Goal: Task Accomplishment & Management: Complete application form

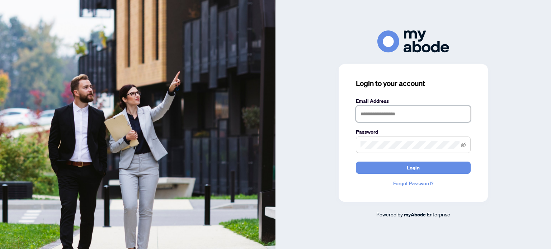
type input "**********"
click at [438, 161] on form "**********" at bounding box center [413, 135] width 115 height 77
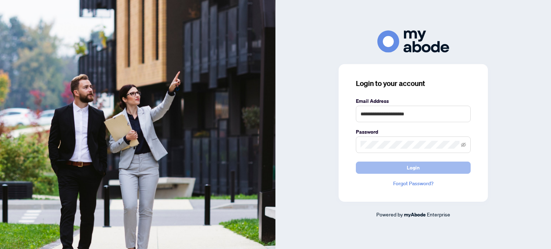
click at [382, 166] on button "Login" at bounding box center [413, 168] width 115 height 12
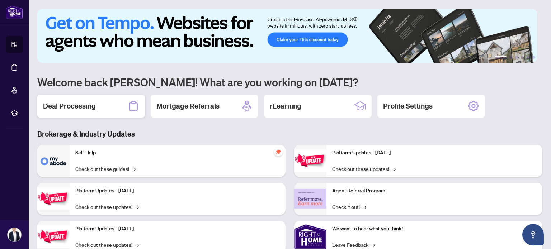
click at [79, 110] on h2 "Deal Processing" at bounding box center [69, 106] width 53 height 10
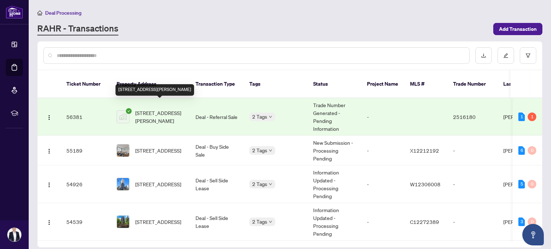
click at [158, 109] on span "407 Wettlaufer Terrace, Milton, ON, Canada" at bounding box center [159, 117] width 49 height 16
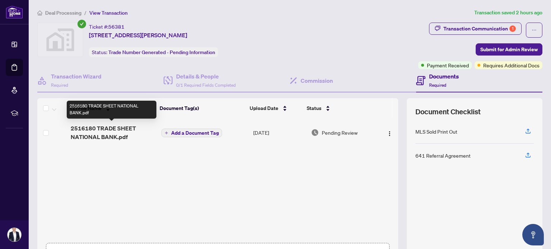
click at [122, 127] on span "2516180 TRADE SHEET NATIONAL BANK.pdf" at bounding box center [113, 132] width 85 height 17
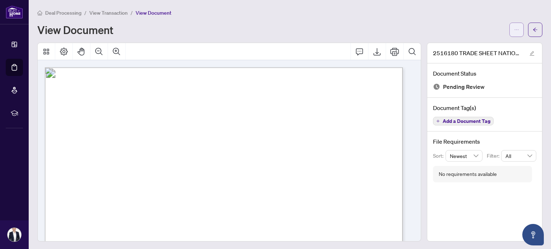
click at [514, 25] on span "button" at bounding box center [516, 29] width 5 height 11
click at [482, 47] on span "Download" at bounding box center [485, 45] width 55 height 8
click at [533, 32] on button "button" at bounding box center [535, 30] width 14 height 14
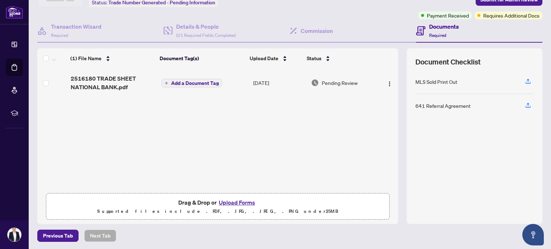
scroll to position [50, 0]
click at [237, 201] on button "Upload Forms" at bounding box center [237, 202] width 41 height 9
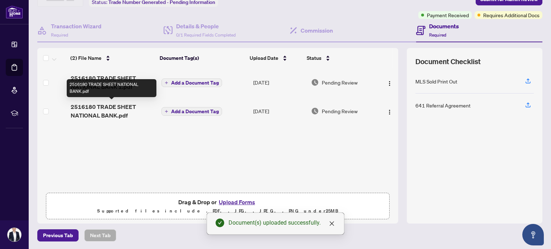
click at [108, 109] on span "2516180 TRADE SHEET NATIONAL BANK.pdf" at bounding box center [113, 111] width 85 height 17
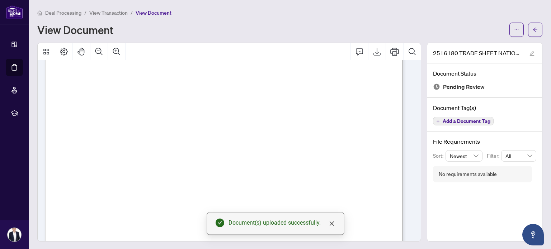
scroll to position [251, 0]
click at [533, 30] on button "button" at bounding box center [535, 30] width 14 height 14
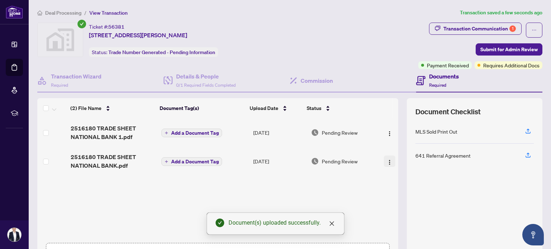
click at [385, 158] on button "button" at bounding box center [389, 161] width 11 height 11
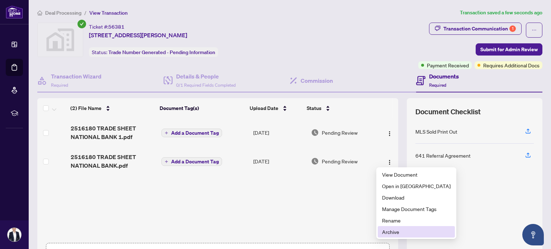
click at [396, 231] on span "Archive" at bounding box center [416, 232] width 69 height 8
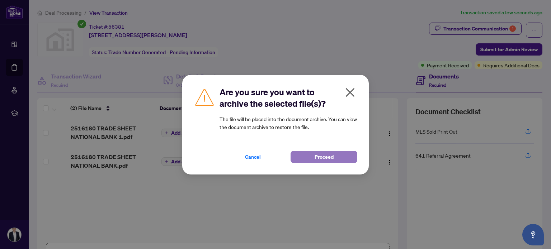
click at [319, 157] on span "Proceed" at bounding box center [324, 156] width 19 height 11
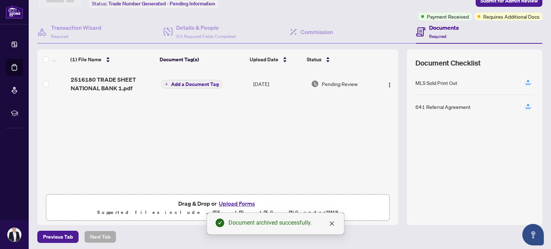
scroll to position [50, 0]
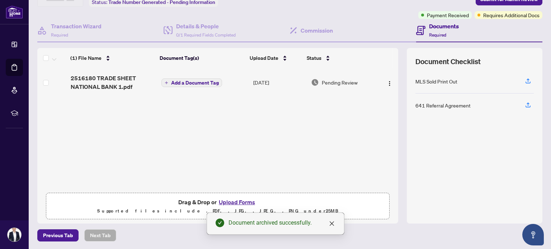
click at [230, 198] on button "Upload Forms" at bounding box center [237, 202] width 41 height 9
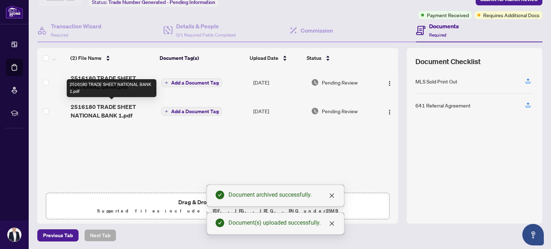
click at [119, 109] on span "2516180 TRADE SHEET NATIONAL BANK 1.pdf" at bounding box center [113, 111] width 85 height 17
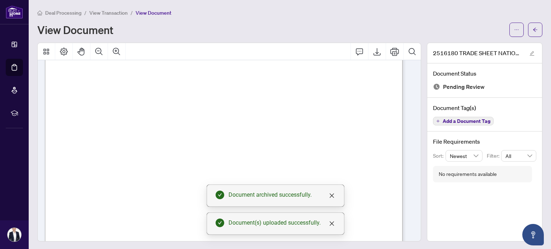
scroll to position [179, 0]
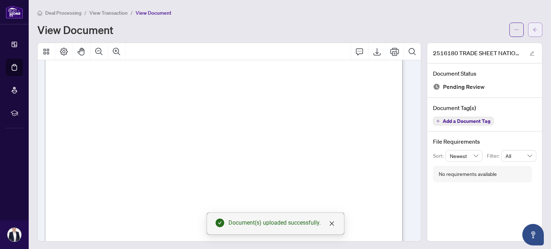
click at [533, 25] on button "button" at bounding box center [535, 30] width 14 height 14
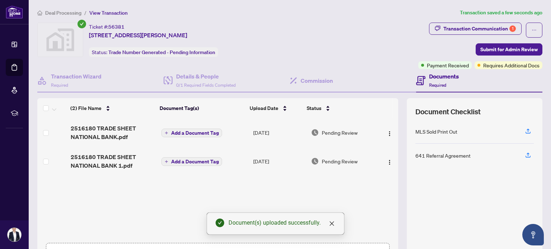
click at [174, 161] on span "Add a Document Tag" at bounding box center [195, 161] width 48 height 5
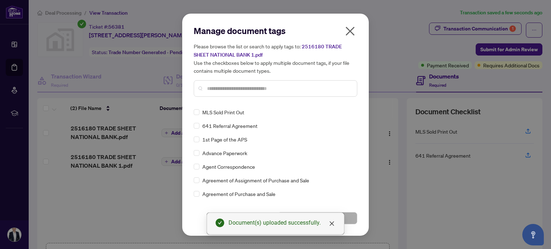
click at [143, 115] on div "Manage document tags Please browse the list or search to apply tags to: 2516180…" at bounding box center [275, 124] width 551 height 249
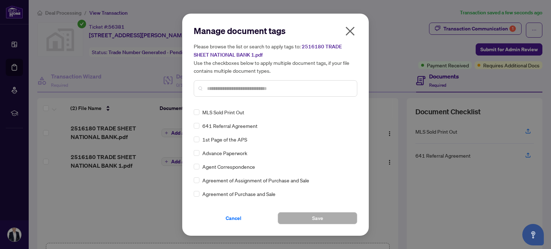
click at [352, 32] on icon "close" at bounding box center [350, 30] width 11 height 11
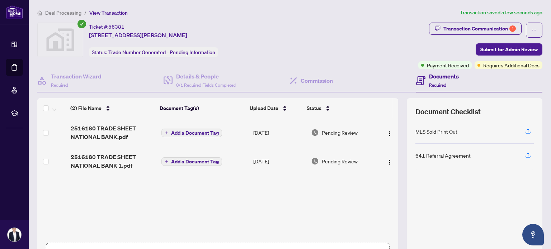
click at [171, 133] on span "Add a Document Tag" at bounding box center [195, 133] width 48 height 5
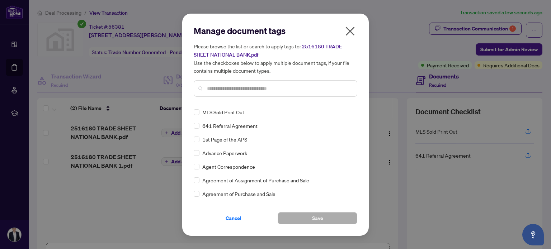
click at [220, 98] on div "Manage document tags Please browse the list or search to apply tags to: 2516180…" at bounding box center [276, 64] width 164 height 78
click at [223, 89] on input "text" at bounding box center [279, 89] width 144 height 8
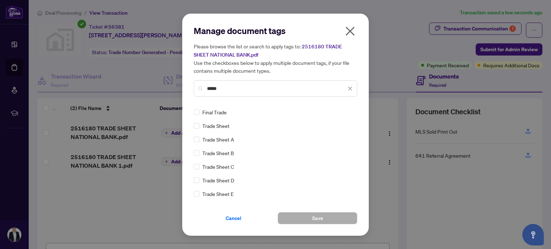
type input "*****"
click at [216, 111] on span "Final Trade" at bounding box center [214, 112] width 24 height 8
click at [299, 213] on button "Save" at bounding box center [318, 219] width 80 height 12
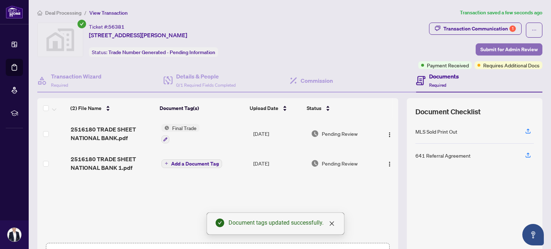
click at [481, 48] on span "Submit for Admin Review" at bounding box center [509, 49] width 57 height 11
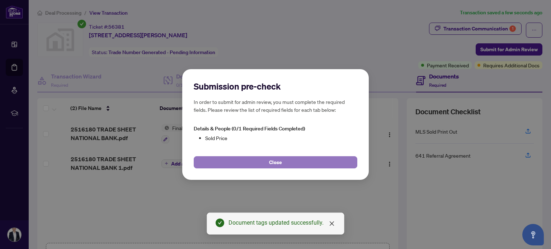
click at [309, 163] on button "Close" at bounding box center [276, 163] width 164 height 12
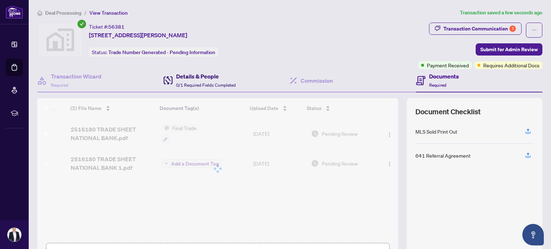
click at [223, 79] on h4 "Details & People" at bounding box center [206, 76] width 60 height 9
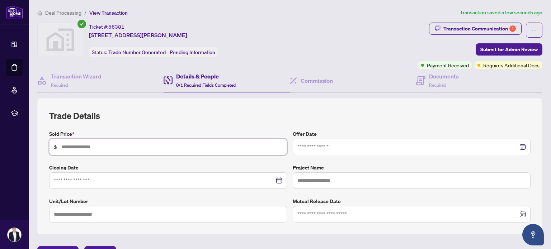
click at [98, 148] on input "text" at bounding box center [171, 147] width 221 height 8
type input "*****"
click at [155, 116] on h2 "Trade Details" at bounding box center [290, 115] width 482 height 11
click at [517, 148] on div at bounding box center [412, 147] width 229 height 8
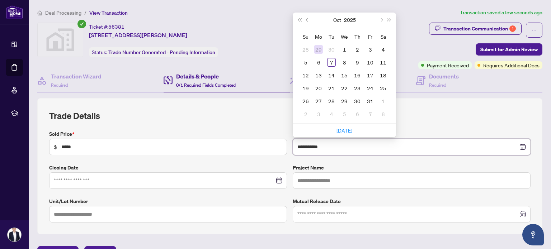
type input "**********"
click at [353, 52] on div "2" at bounding box center [357, 49] width 9 height 9
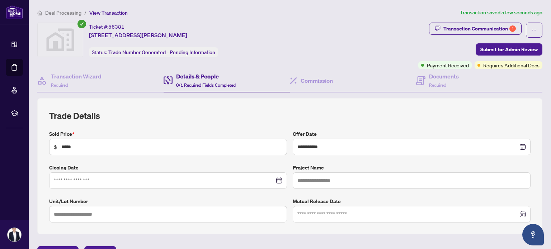
click at [274, 179] on div at bounding box center [168, 181] width 229 height 8
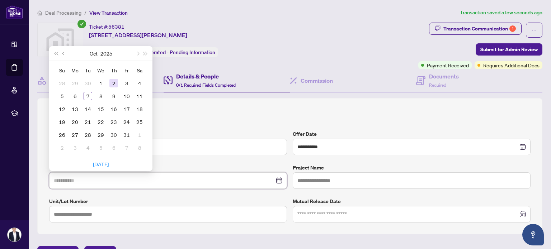
type input "**********"
click at [112, 85] on div "2" at bounding box center [113, 83] width 9 height 9
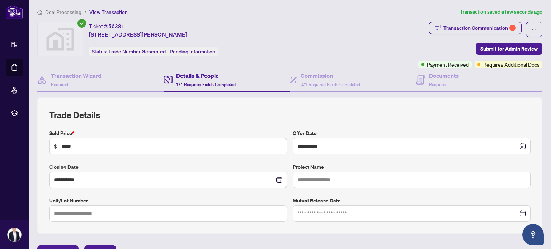
scroll to position [16, 0]
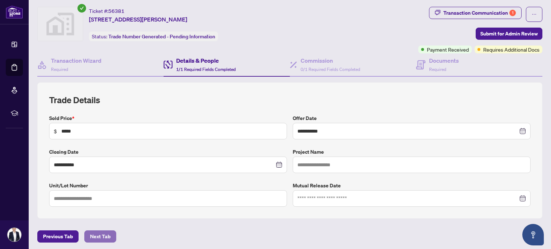
click at [103, 237] on span "Next Tab" at bounding box center [100, 236] width 20 height 11
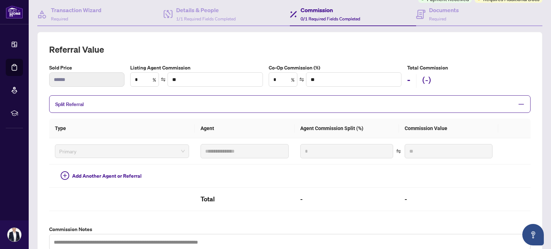
scroll to position [52, 0]
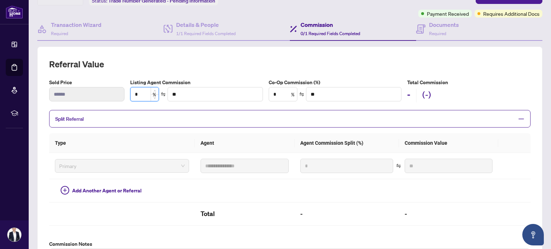
drag, startPoint x: 144, startPoint y: 92, endPoint x: 130, endPoint y: 93, distance: 13.3
click at [131, 93] on input "*" at bounding box center [145, 95] width 28 height 14
type input "*"
type input "*****"
type input "**"
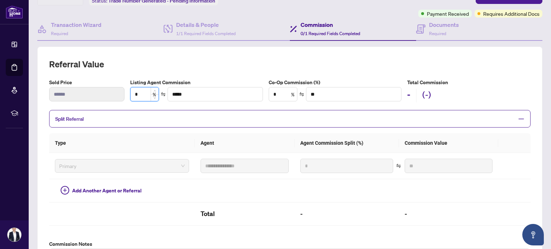
type input "****"
type input "***"
type input "******"
type input "***"
click at [327, 63] on h2 "Referral Value" at bounding box center [290, 64] width 482 height 11
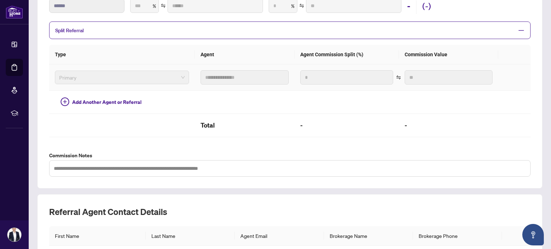
type input "***"
type input "******"
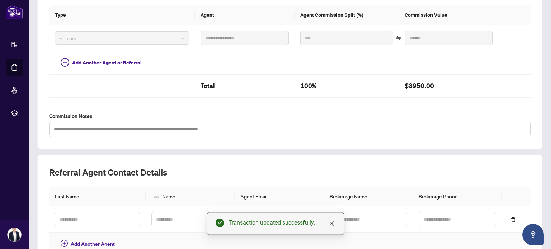
scroll to position [222, 0]
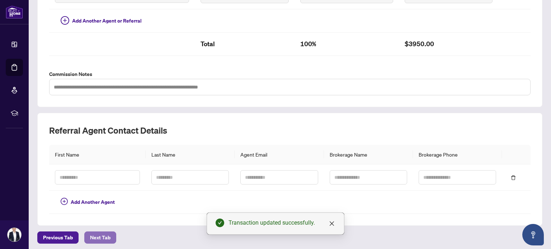
click at [98, 233] on span "Next Tab" at bounding box center [100, 237] width 20 height 11
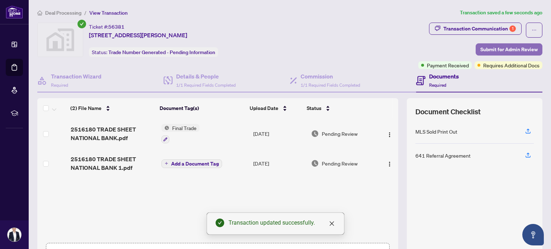
click at [499, 48] on span "Submit for Admin Review" at bounding box center [509, 49] width 57 height 11
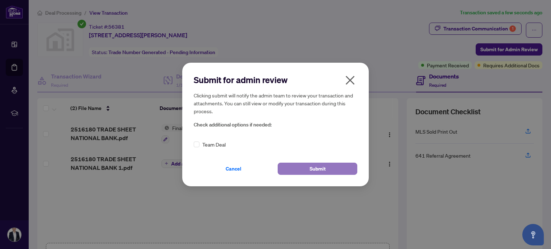
click at [300, 169] on button "Submit" at bounding box center [318, 169] width 80 height 12
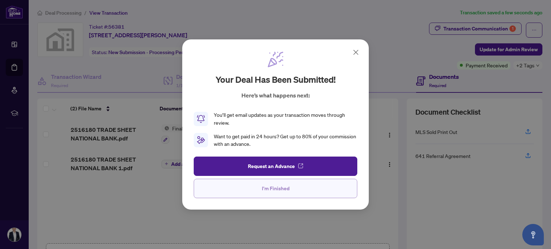
click at [277, 190] on span "I'm Finished" at bounding box center [276, 188] width 28 height 11
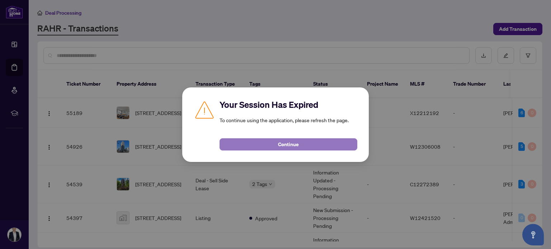
click at [262, 143] on button "Continue" at bounding box center [289, 145] width 138 height 12
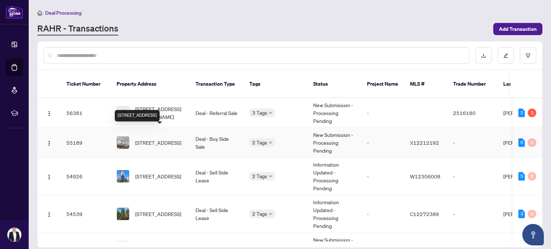
click at [151, 139] on span "[STREET_ADDRESS]" at bounding box center [158, 143] width 46 height 8
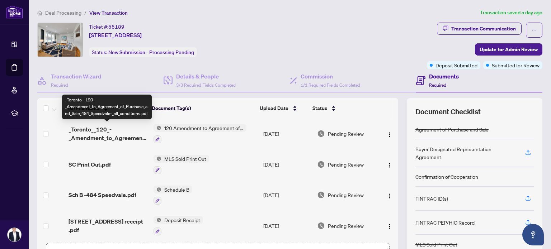
click at [101, 129] on span "_Toronto__120_-_Amendment_to_Agreement_of_Purchase_and_Sale_484_Speedvale-_all_…" at bounding box center [108, 133] width 79 height 17
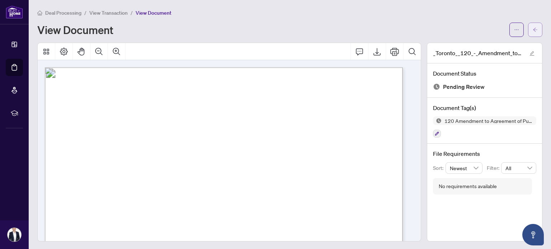
click at [528, 31] on button "button" at bounding box center [535, 30] width 14 height 14
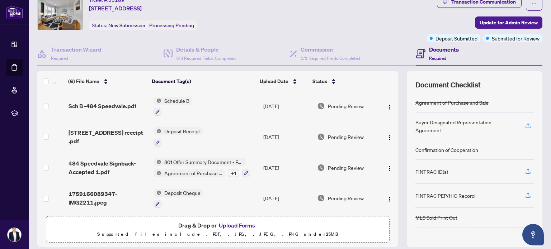
scroll to position [14, 0]
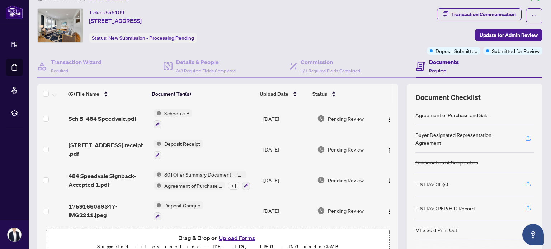
click at [228, 241] on button "Upload Forms" at bounding box center [237, 238] width 41 height 9
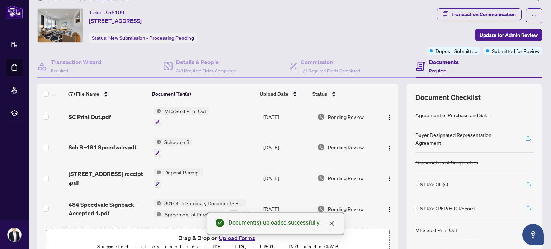
scroll to position [0, 0]
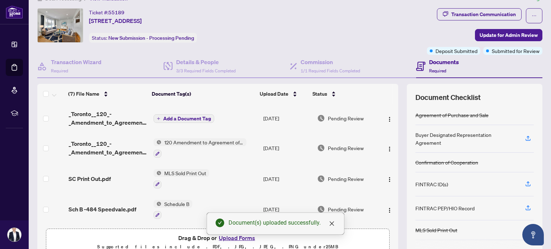
click at [171, 118] on span "Add a Document Tag" at bounding box center [187, 118] width 48 height 5
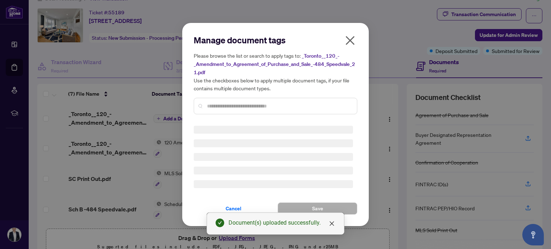
click at [237, 100] on div at bounding box center [276, 106] width 164 height 17
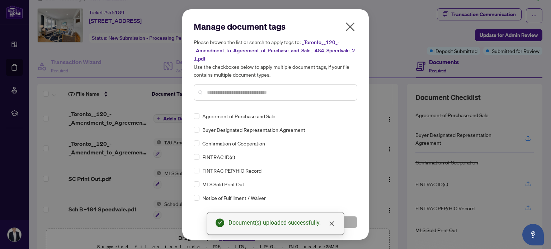
click at [235, 104] on div "Manage document tags Please browse the list or search to apply tags to: _Toront…" at bounding box center [276, 64] width 164 height 86
click at [227, 94] on input "text" at bounding box center [279, 93] width 144 height 8
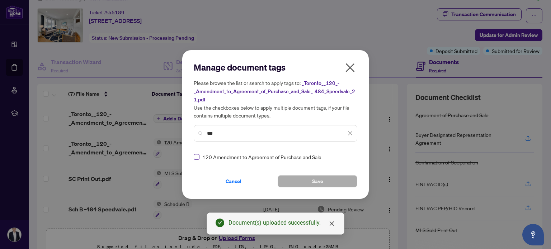
type input "***"
click at [316, 181] on span "Save" at bounding box center [317, 181] width 11 height 11
